Goal: Information Seeking & Learning: Learn about a topic

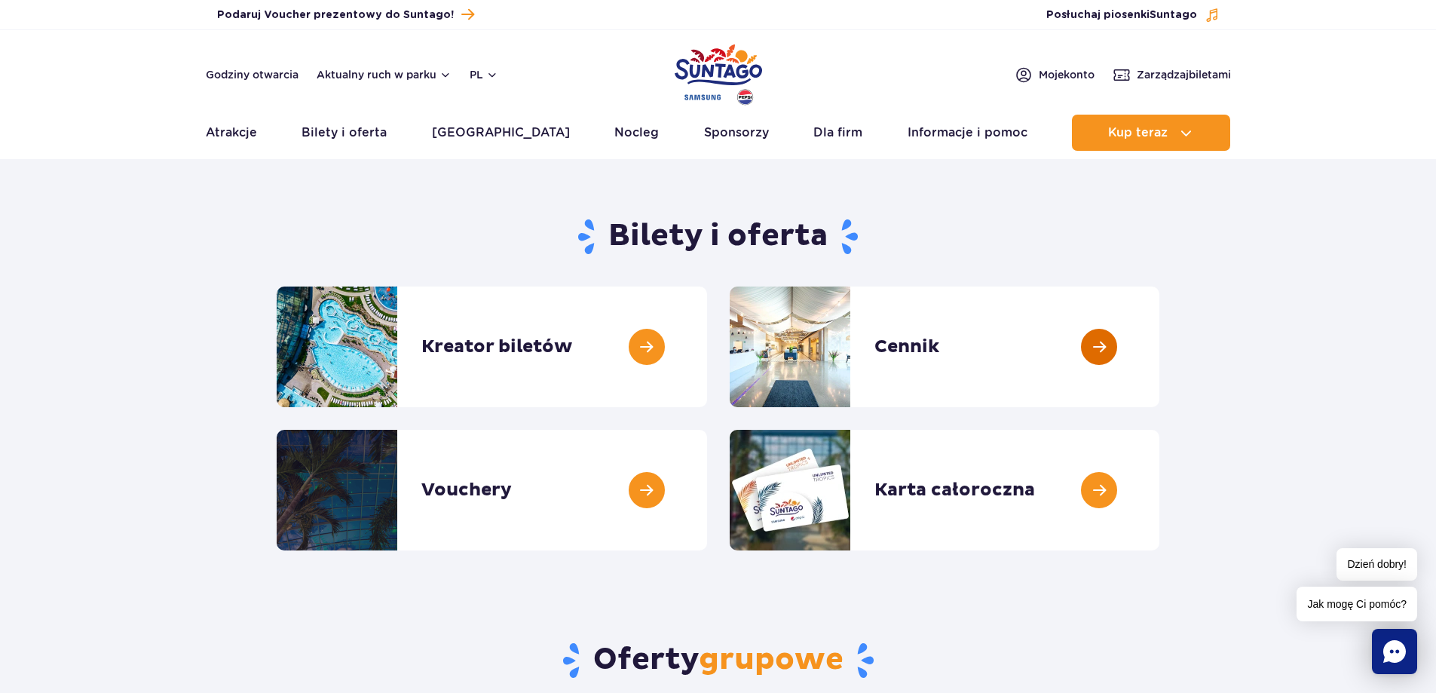
click at [1160, 342] on link at bounding box center [1160, 346] width 0 height 121
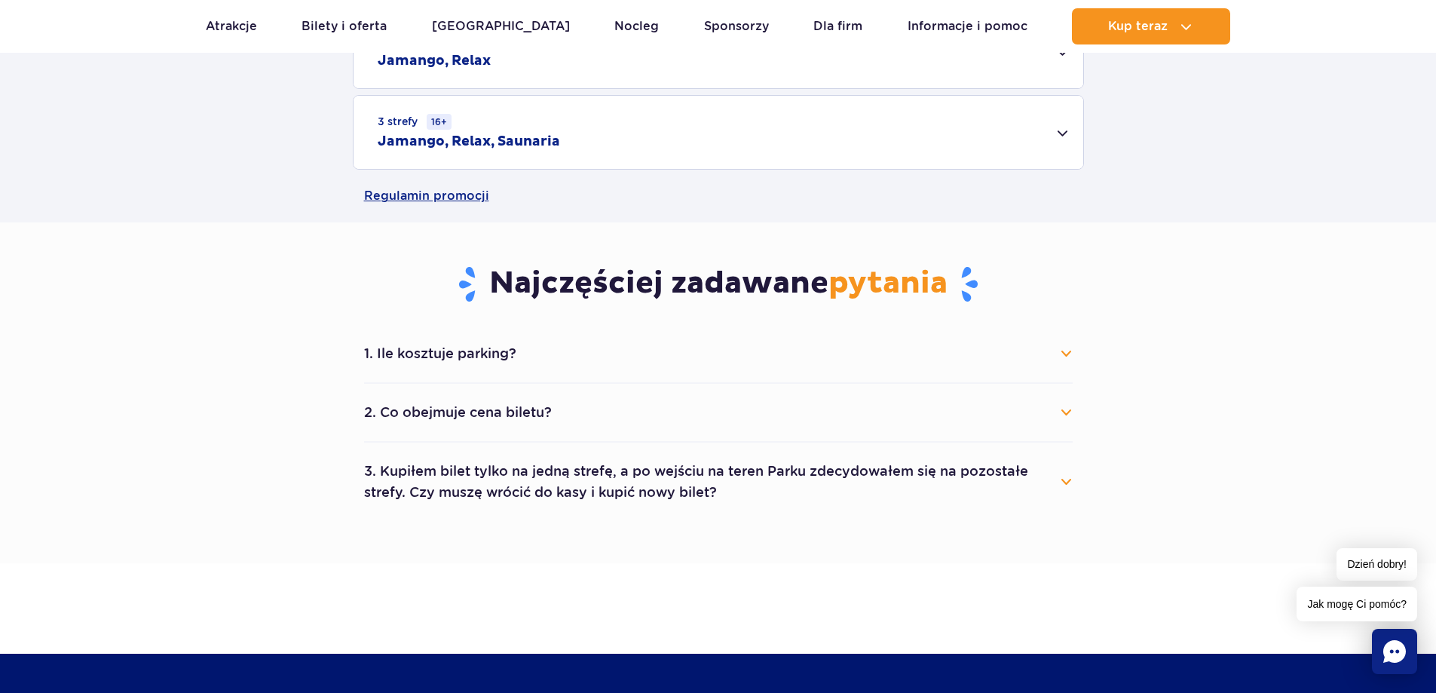
scroll to position [678, 0]
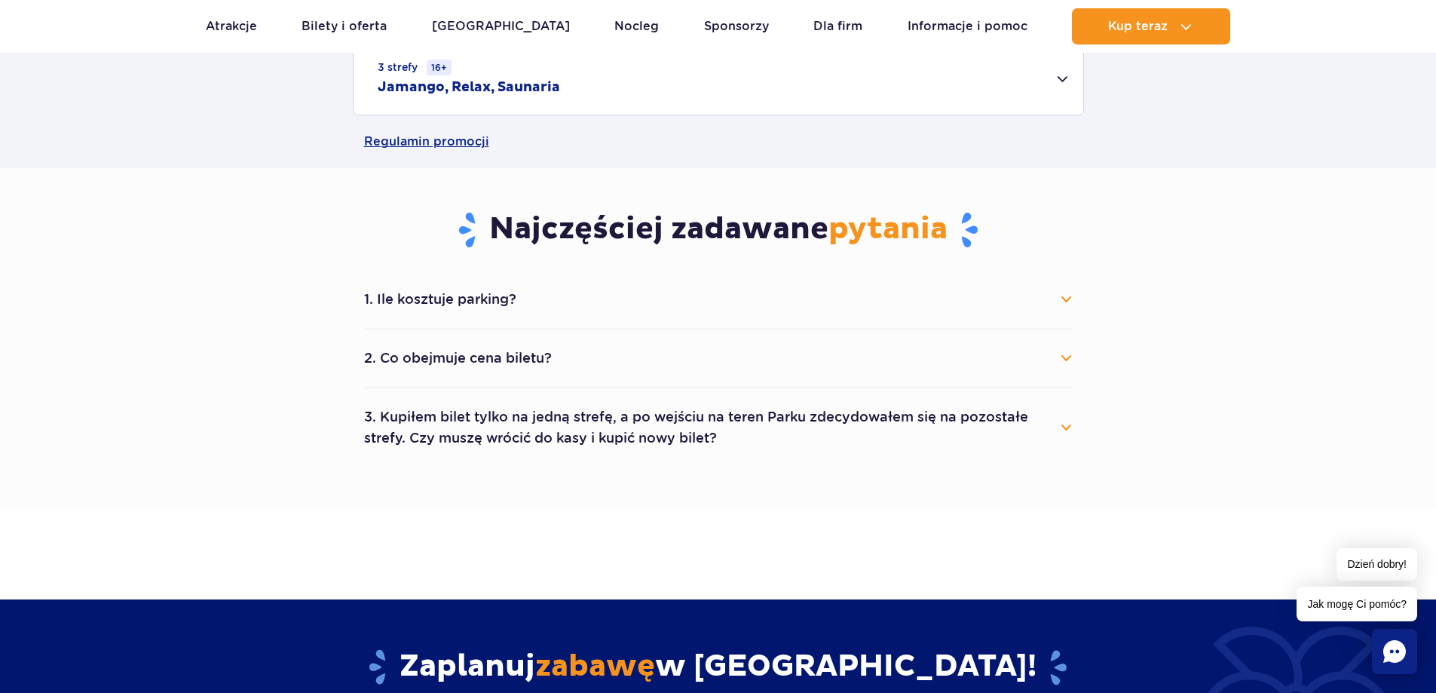
click at [979, 366] on button "2. Co obejmuje cena biletu?" at bounding box center [718, 358] width 709 height 33
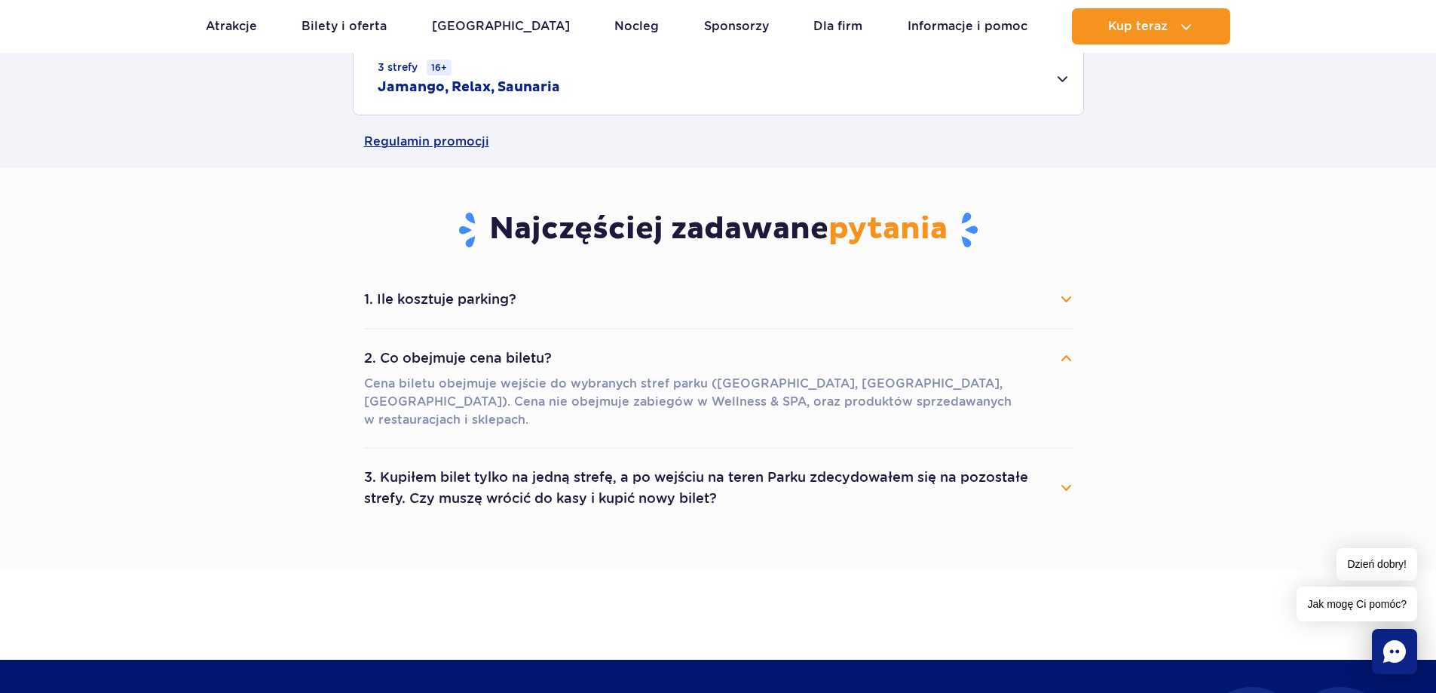
click at [909, 315] on button "1. Ile kosztuje parking?" at bounding box center [718, 299] width 709 height 33
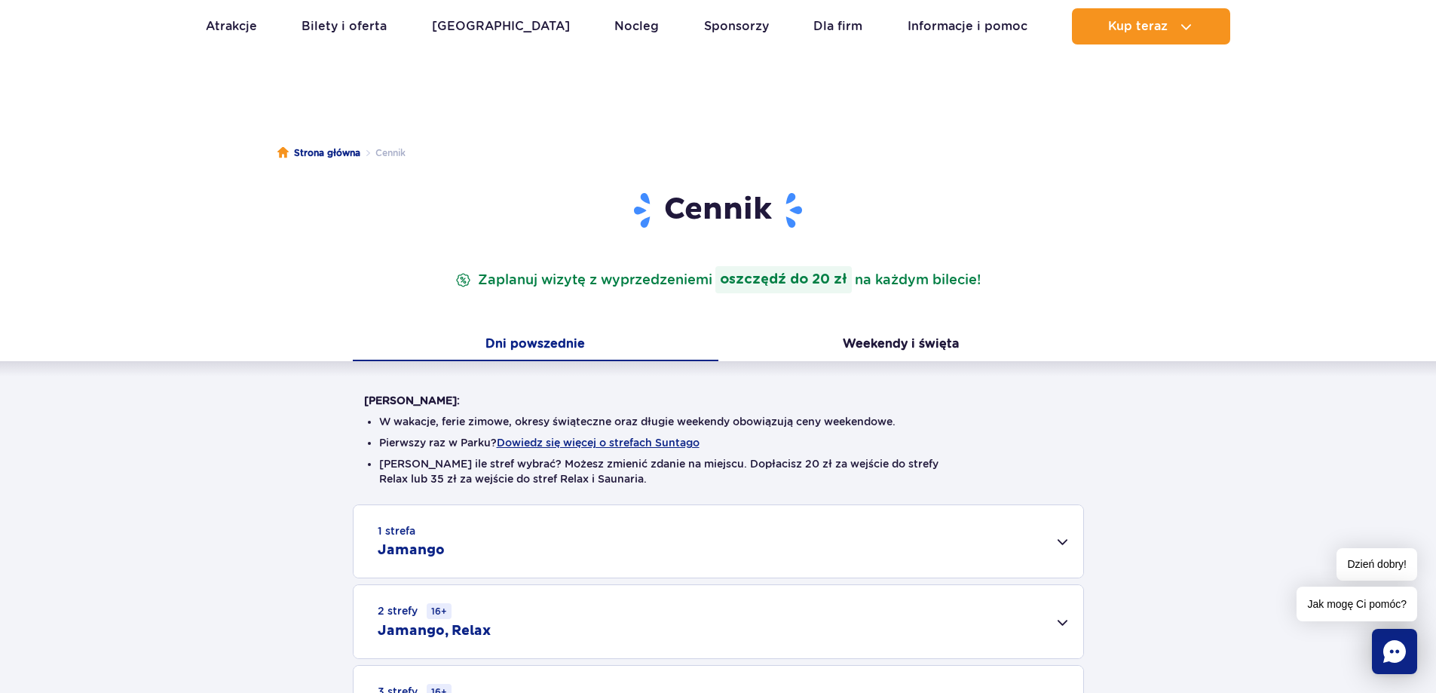
scroll to position [0, 0]
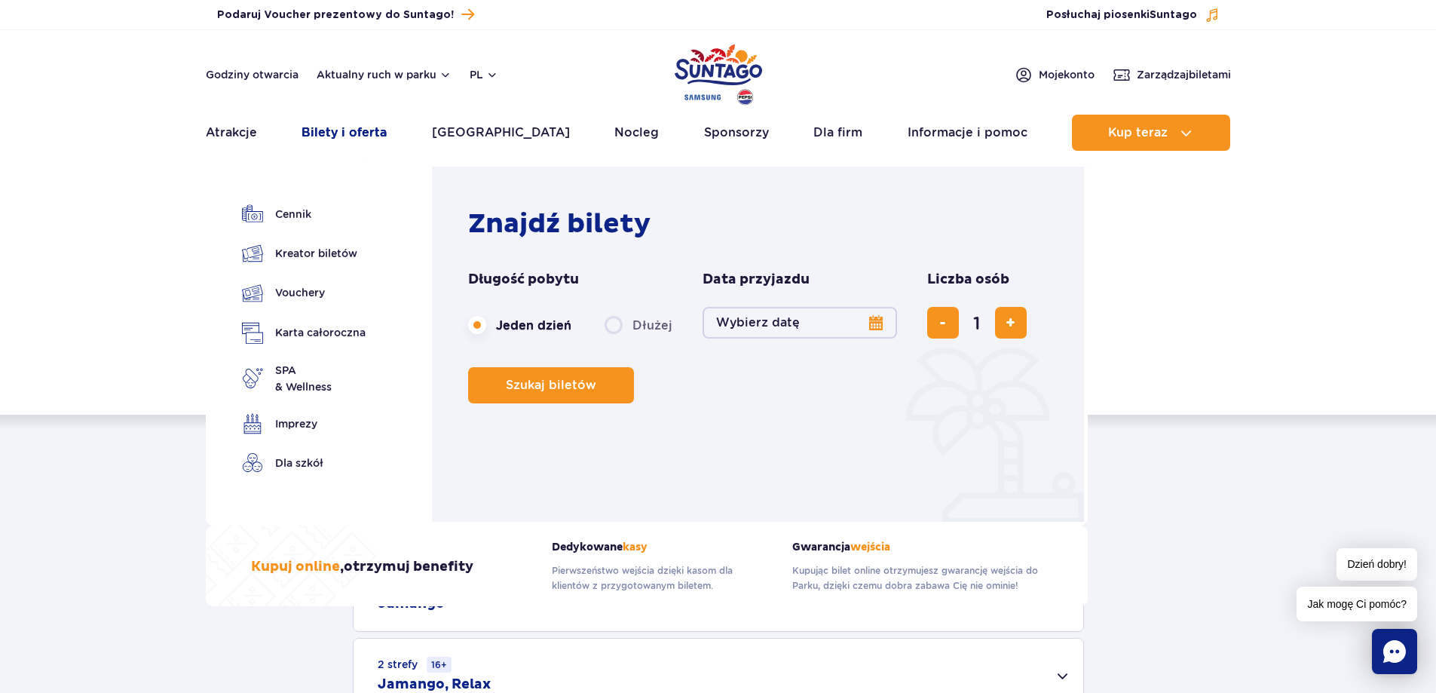
click at [363, 139] on link "Bilety i oferta" at bounding box center [344, 133] width 85 height 36
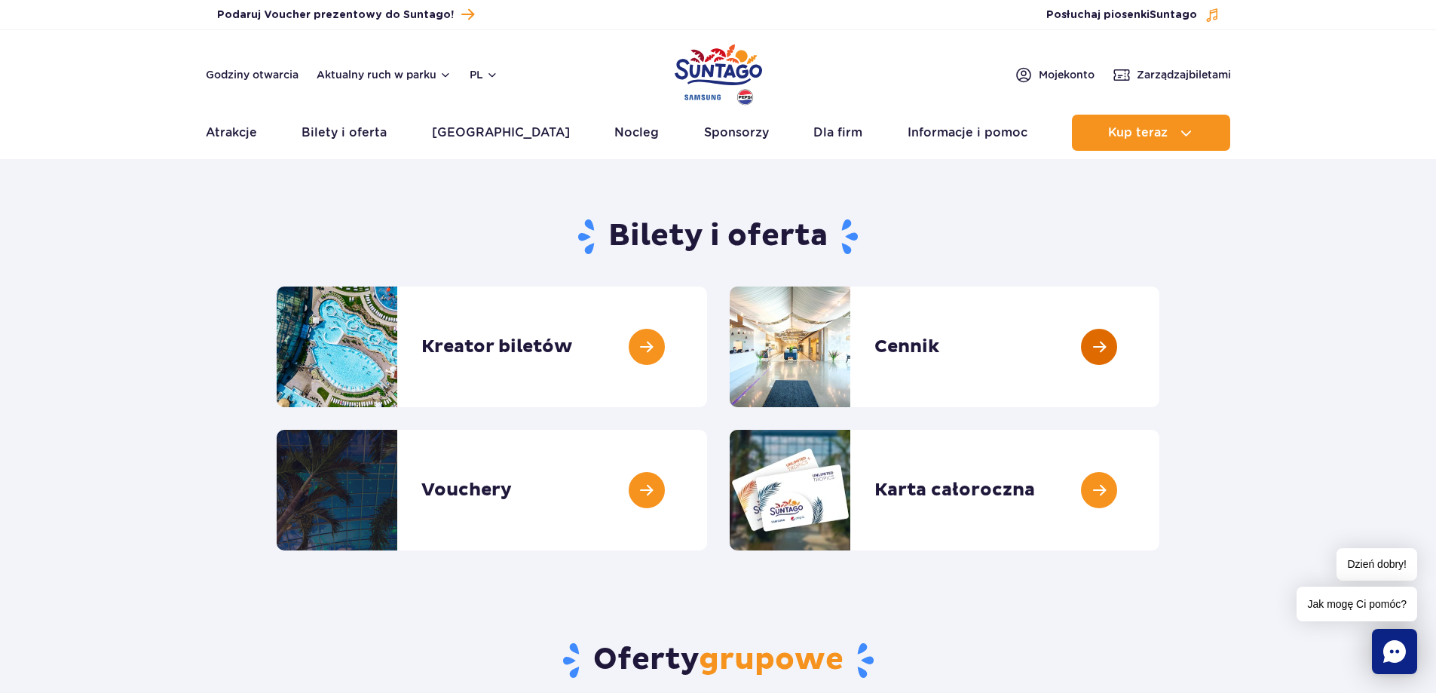
click at [1160, 348] on link at bounding box center [1160, 346] width 0 height 121
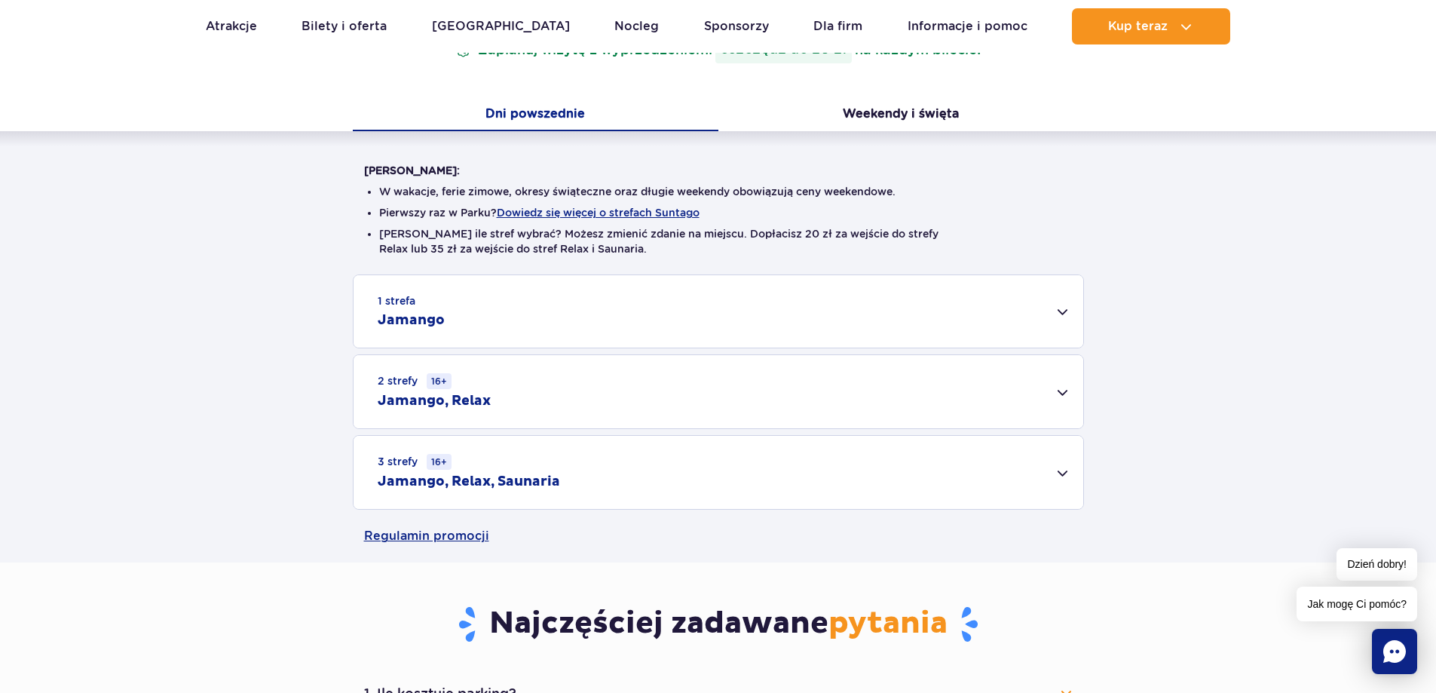
scroll to position [317, 0]
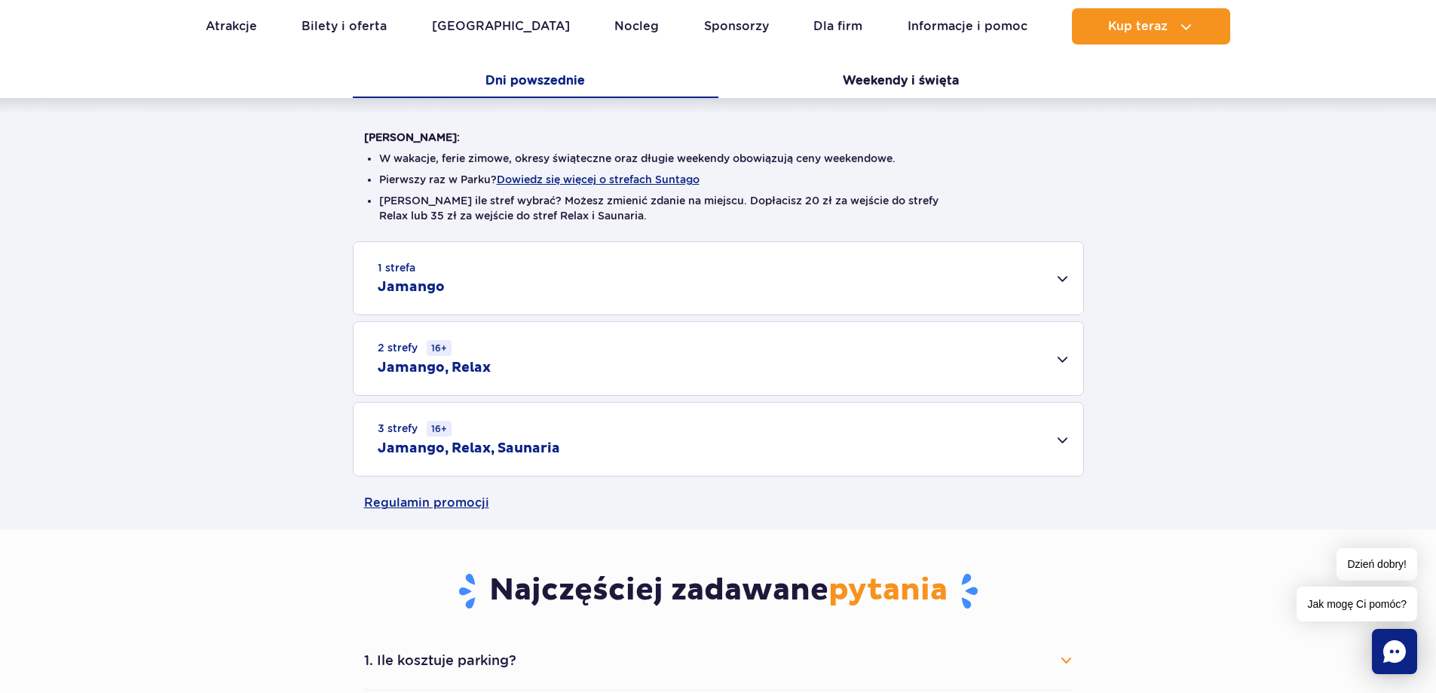
click at [777, 274] on div "1 strefa Jamango" at bounding box center [719, 278] width 730 height 72
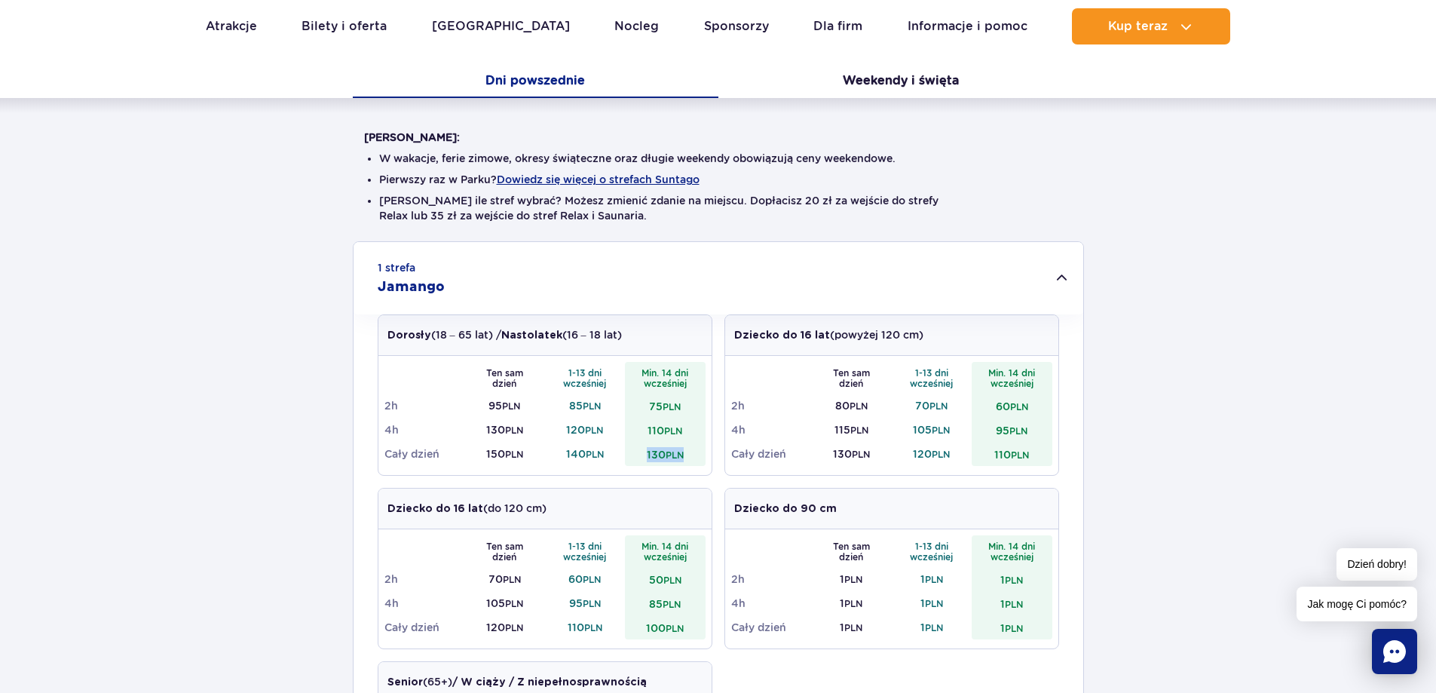
drag, startPoint x: 636, startPoint y: 453, endPoint x: 685, endPoint y: 447, distance: 50.1
click at [685, 447] on td "130 PLN" at bounding box center [665, 454] width 81 height 24
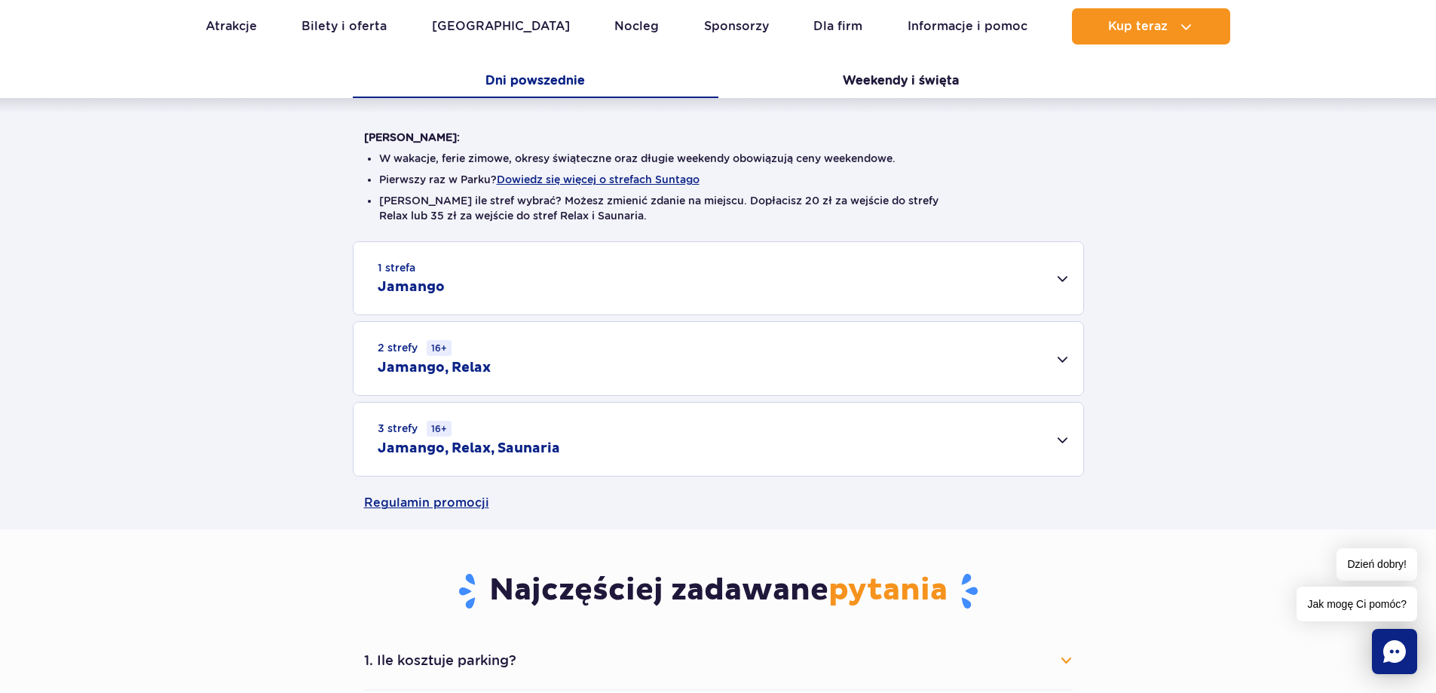
click at [686, 446] on div "1 strefa Jamango Dorosły (18 – 65 lat) / Nastolatek (16 – 18 lat) Ten sam dzień…" at bounding box center [718, 358] width 1436 height 235
click at [593, 280] on div "1 strefa Jamango" at bounding box center [719, 278] width 730 height 72
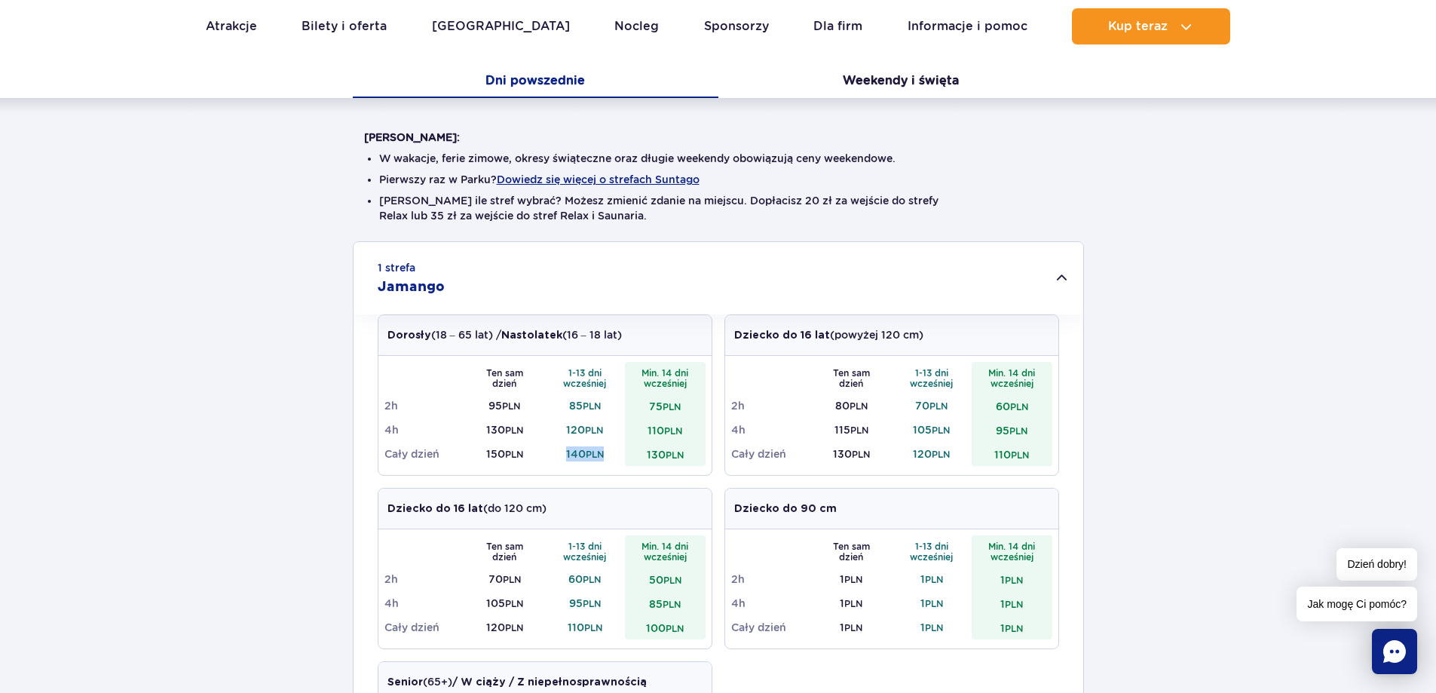
drag, startPoint x: 612, startPoint y: 458, endPoint x: 565, endPoint y: 448, distance: 48.5
click at [565, 448] on td "140 PLN" at bounding box center [585, 454] width 81 height 24
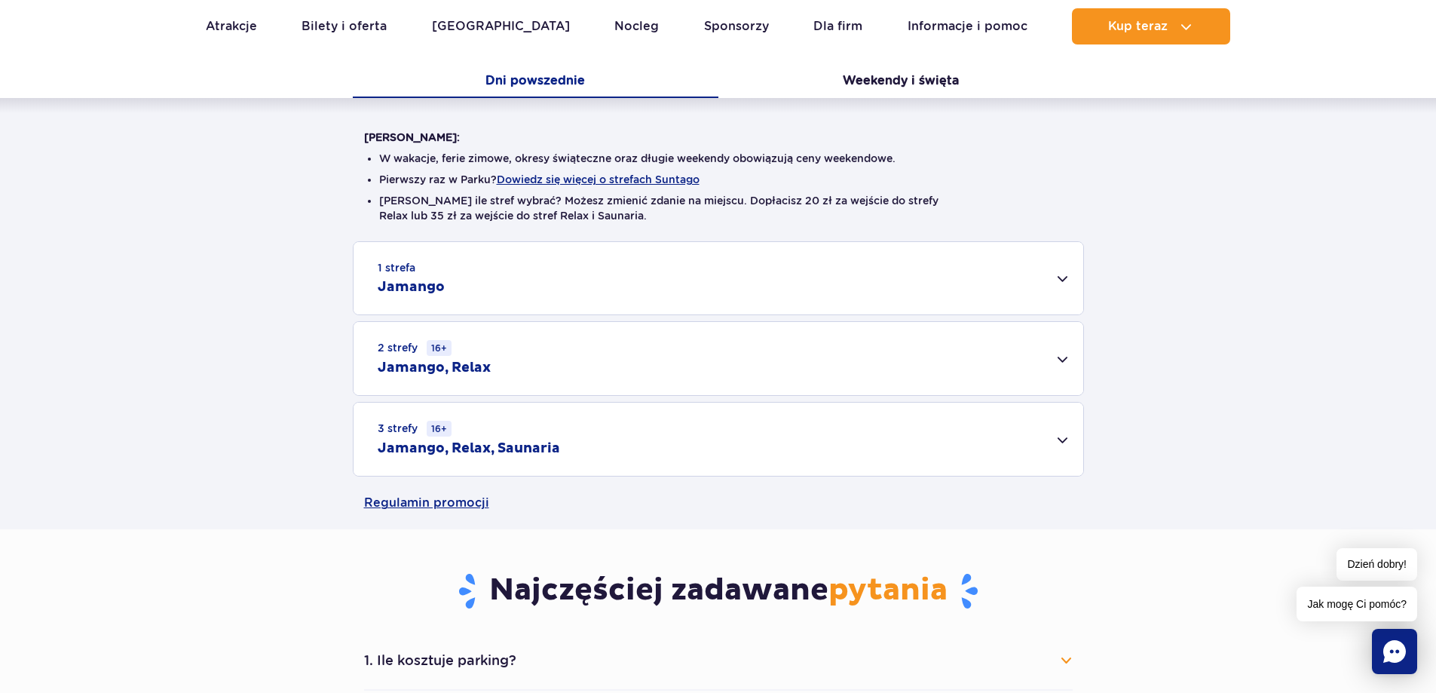
click at [567, 284] on div "1 strefa Jamango" at bounding box center [719, 278] width 730 height 72
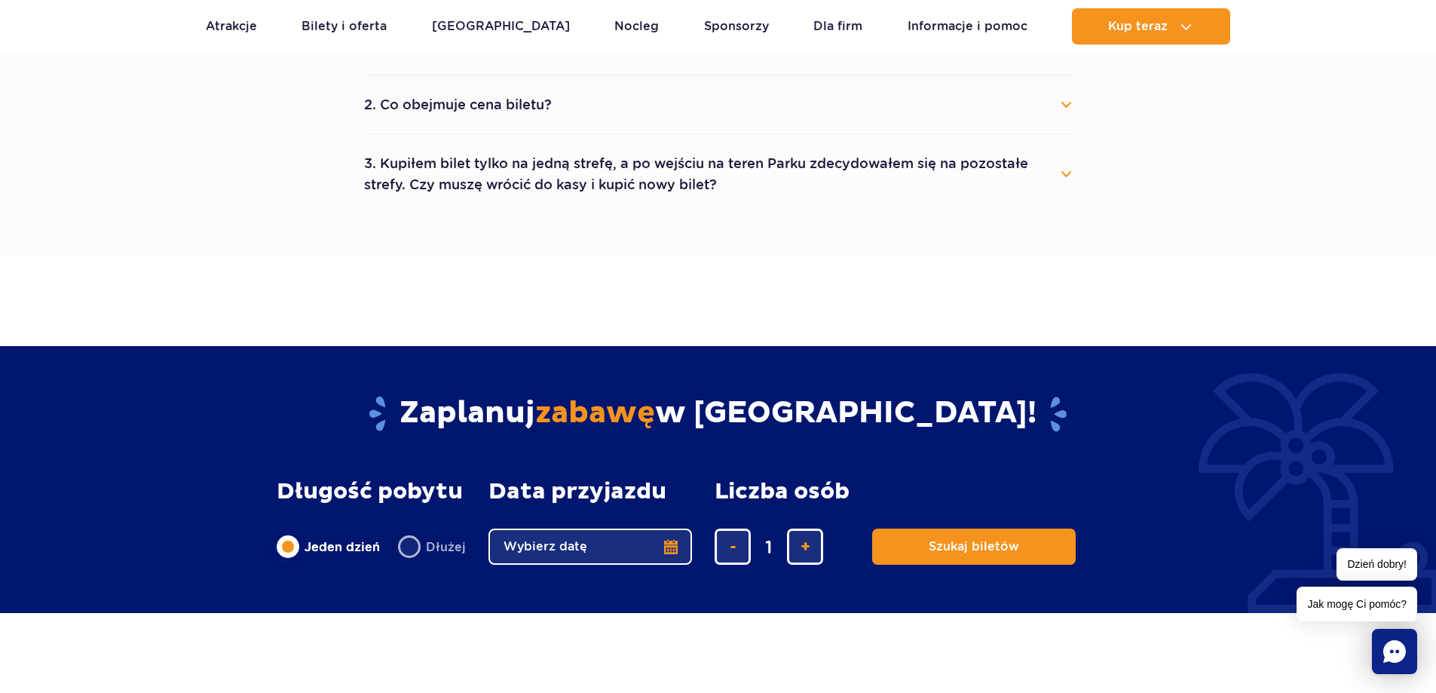
scroll to position [1498, 0]
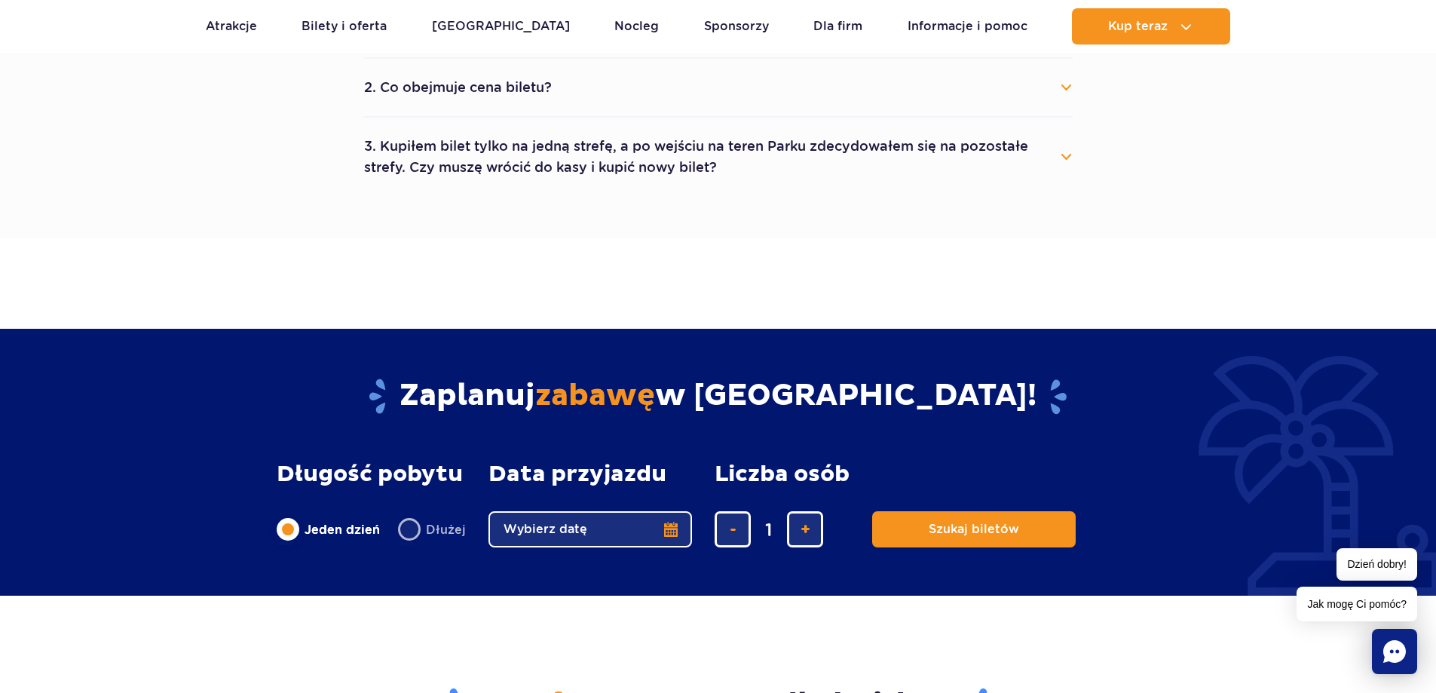
click at [632, 99] on button "2. Co obejmuje cena biletu?" at bounding box center [718, 87] width 709 height 33
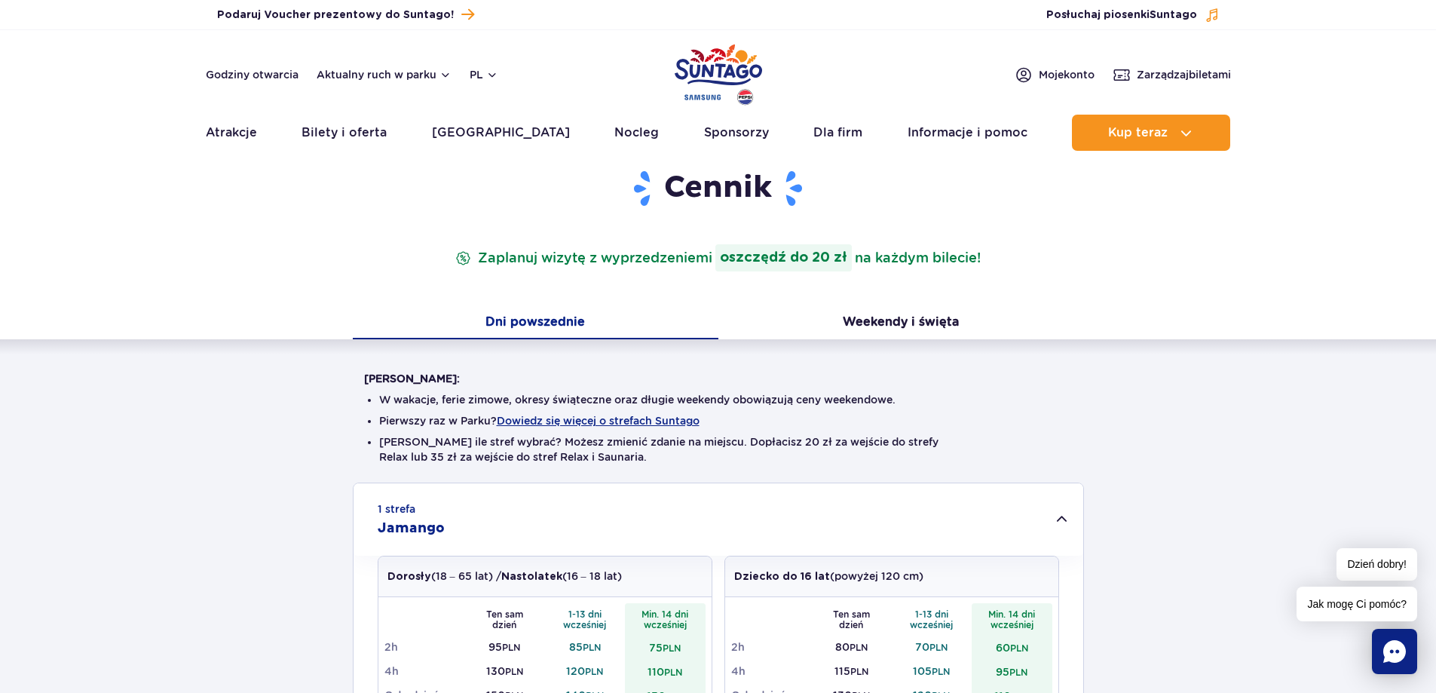
scroll to position [0, 0]
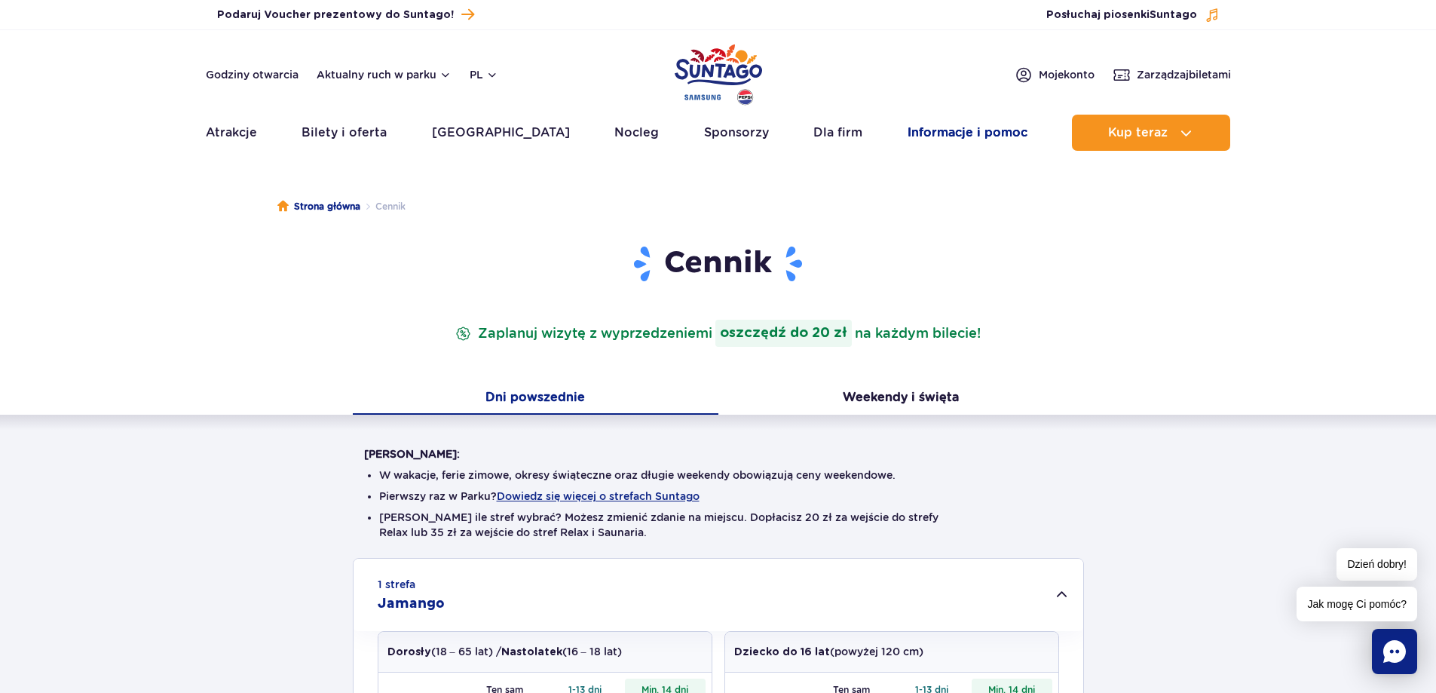
click at [976, 133] on link "Informacje i pomoc" at bounding box center [968, 133] width 120 height 36
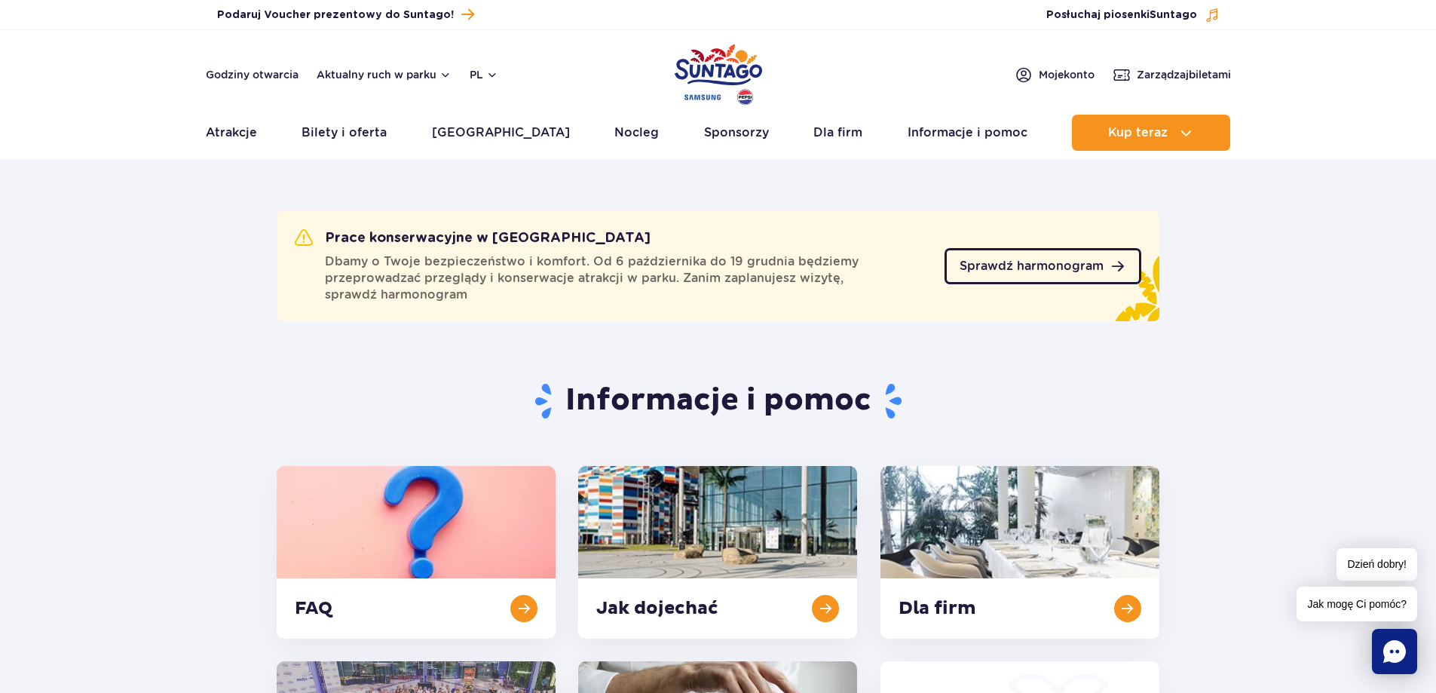
click at [1070, 268] on span "Sprawdź harmonogram" at bounding box center [1032, 266] width 144 height 12
